Goal: Book appointment/travel/reservation

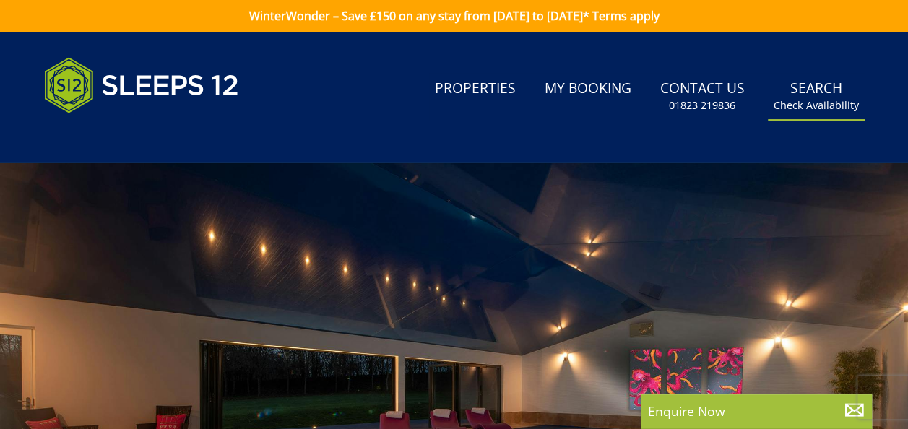
click at [812, 101] on small "Check Availability" at bounding box center [816, 105] width 85 height 14
click at [830, 104] on small "Check Availability" at bounding box center [816, 105] width 85 height 14
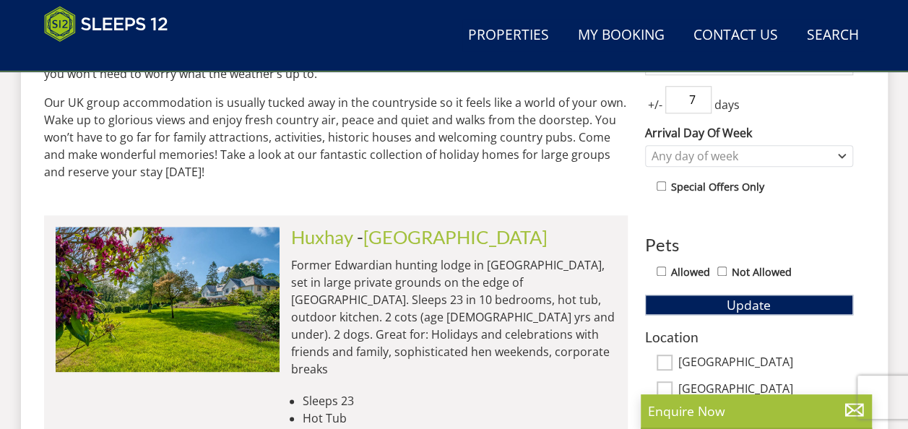
scroll to position [316, 0]
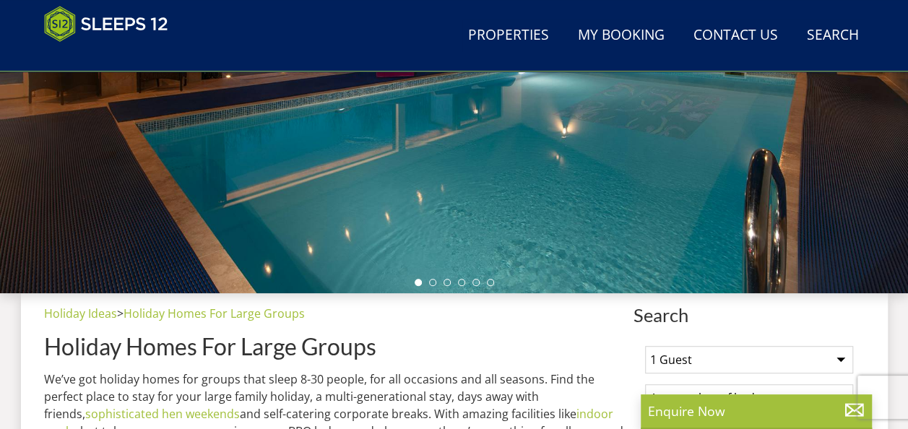
click at [840, 365] on select "1 Guest 2 Guests 3 Guests 4 Guests 5 Guests 6 Guests 7 Guests 8 Guests 9 Guests…" at bounding box center [749, 359] width 208 height 27
select select "16"
click at [645, 346] on select "1 Guest 2 Guests 3 Guests 4 Guests 5 Guests 6 Guests 7 Guests 8 Guests 9 Guests…" at bounding box center [749, 359] width 208 height 27
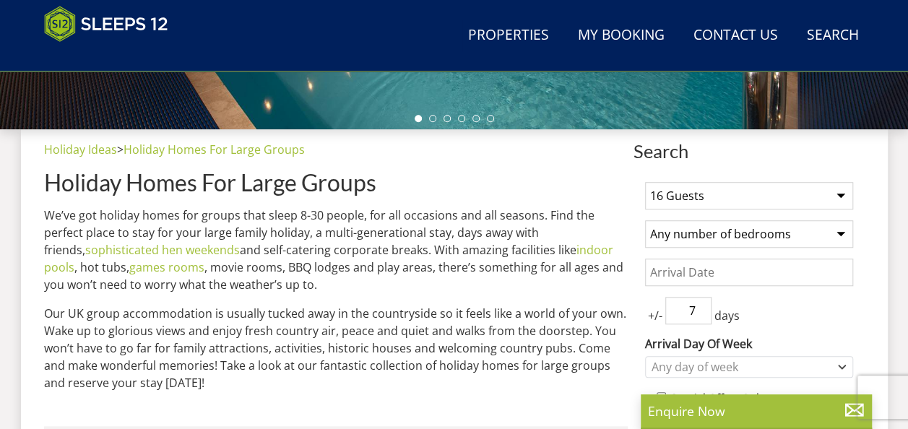
scroll to position [547, 0]
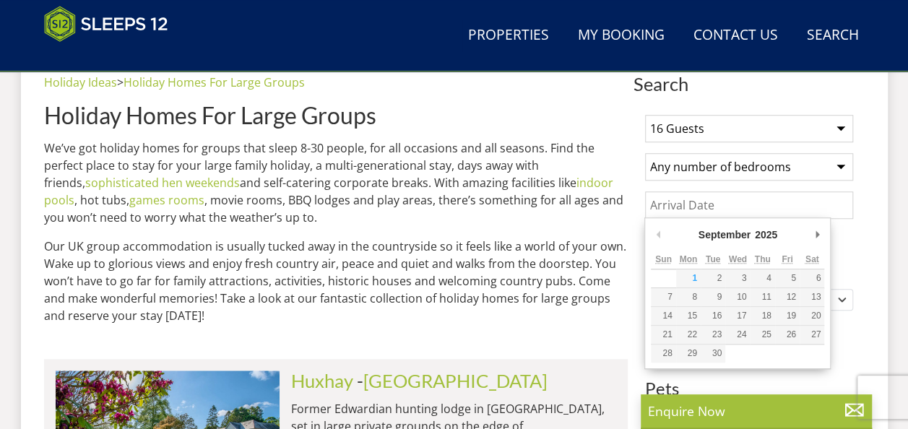
click at [752, 198] on input "Date" at bounding box center [749, 204] width 208 height 27
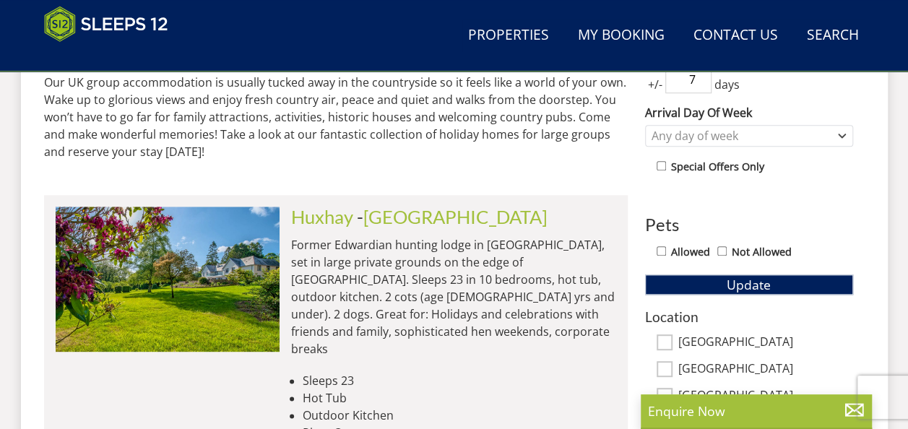
scroll to position [845, 0]
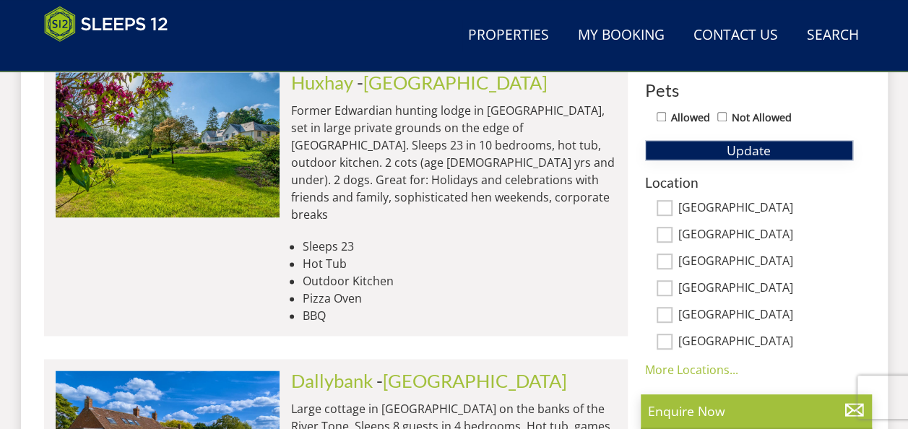
click at [757, 152] on span "Update" at bounding box center [749, 150] width 44 height 17
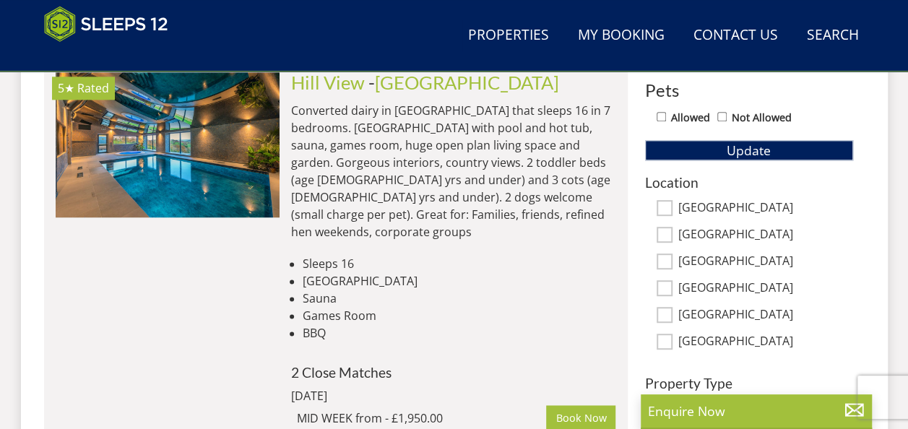
scroll to position [470, 0]
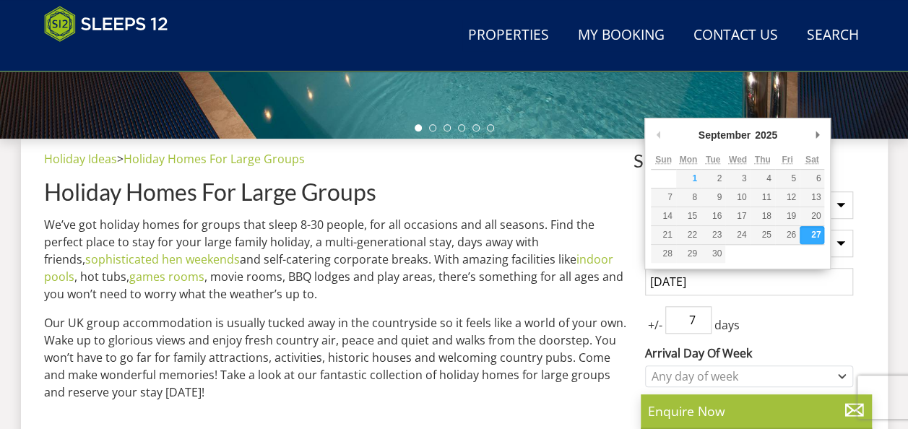
click at [773, 288] on input "[DATE]" at bounding box center [749, 281] width 208 height 27
type input "[DATE]"
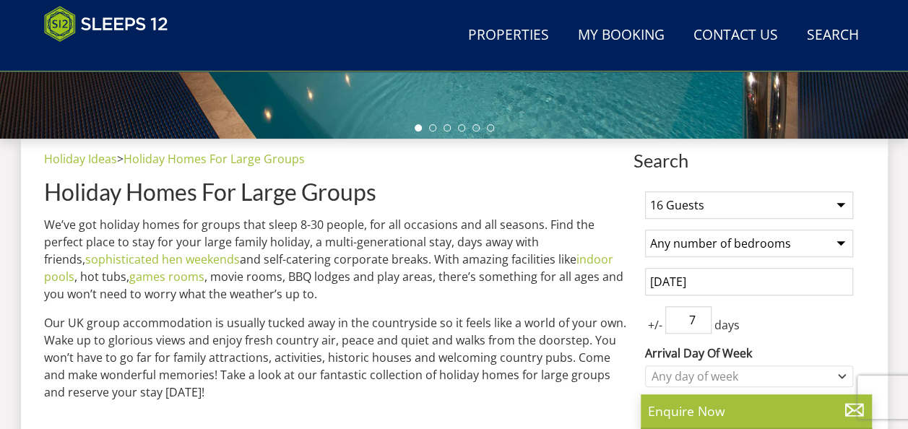
scroll to position [845, 0]
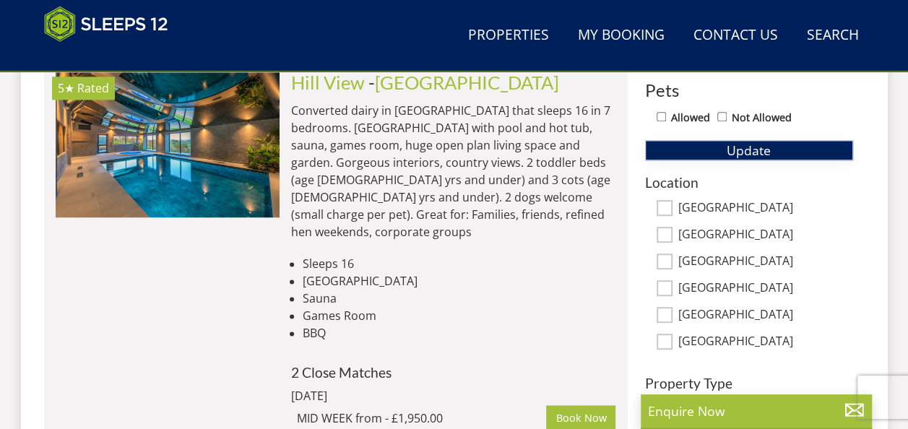
click at [746, 143] on span "Update" at bounding box center [749, 150] width 44 height 17
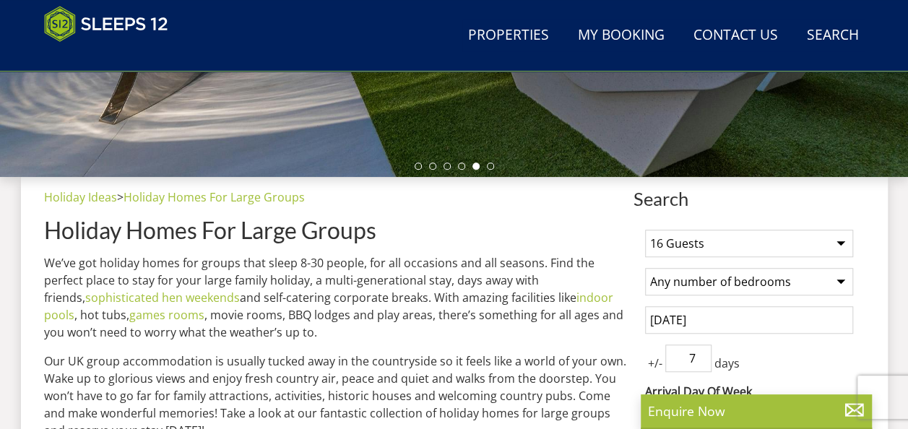
scroll to position [807, 0]
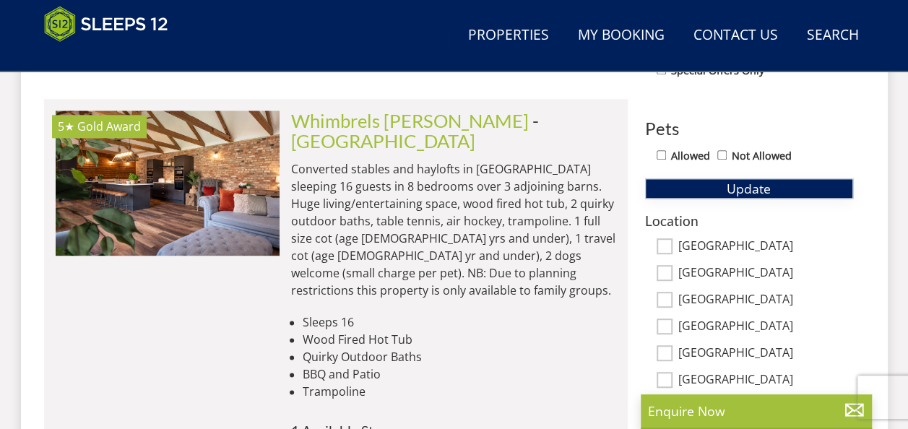
click at [765, 187] on span "Update" at bounding box center [749, 188] width 44 height 17
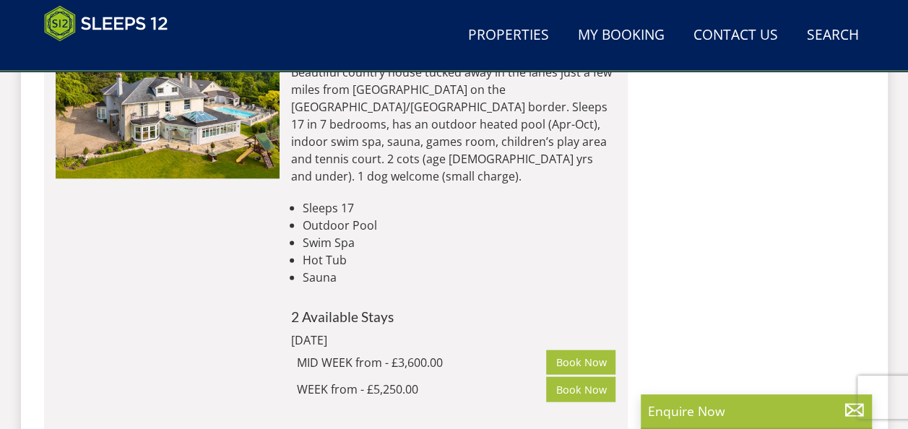
scroll to position [1444, 0]
